Goal: Check status: Check status

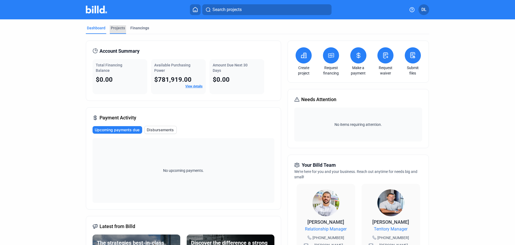
click at [117, 28] on div "Projects" at bounding box center [118, 27] width 14 height 5
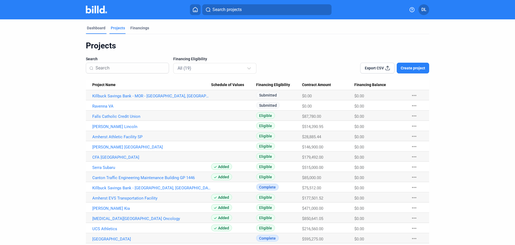
drag, startPoint x: 94, startPoint y: 27, endPoint x: 88, endPoint y: 31, distance: 7.2
click at [94, 27] on div "Dashboard" at bounding box center [96, 27] width 19 height 5
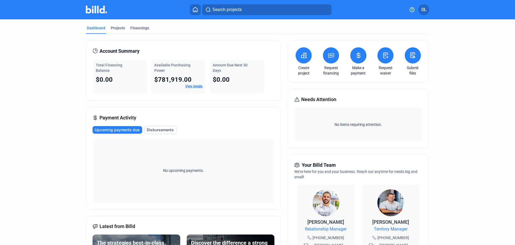
click at [194, 86] on link "View details" at bounding box center [194, 86] width 17 height 4
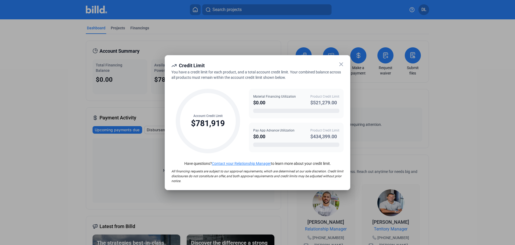
click at [341, 64] on icon at bounding box center [341, 64] width 6 height 6
